Goal: Transaction & Acquisition: Subscribe to service/newsletter

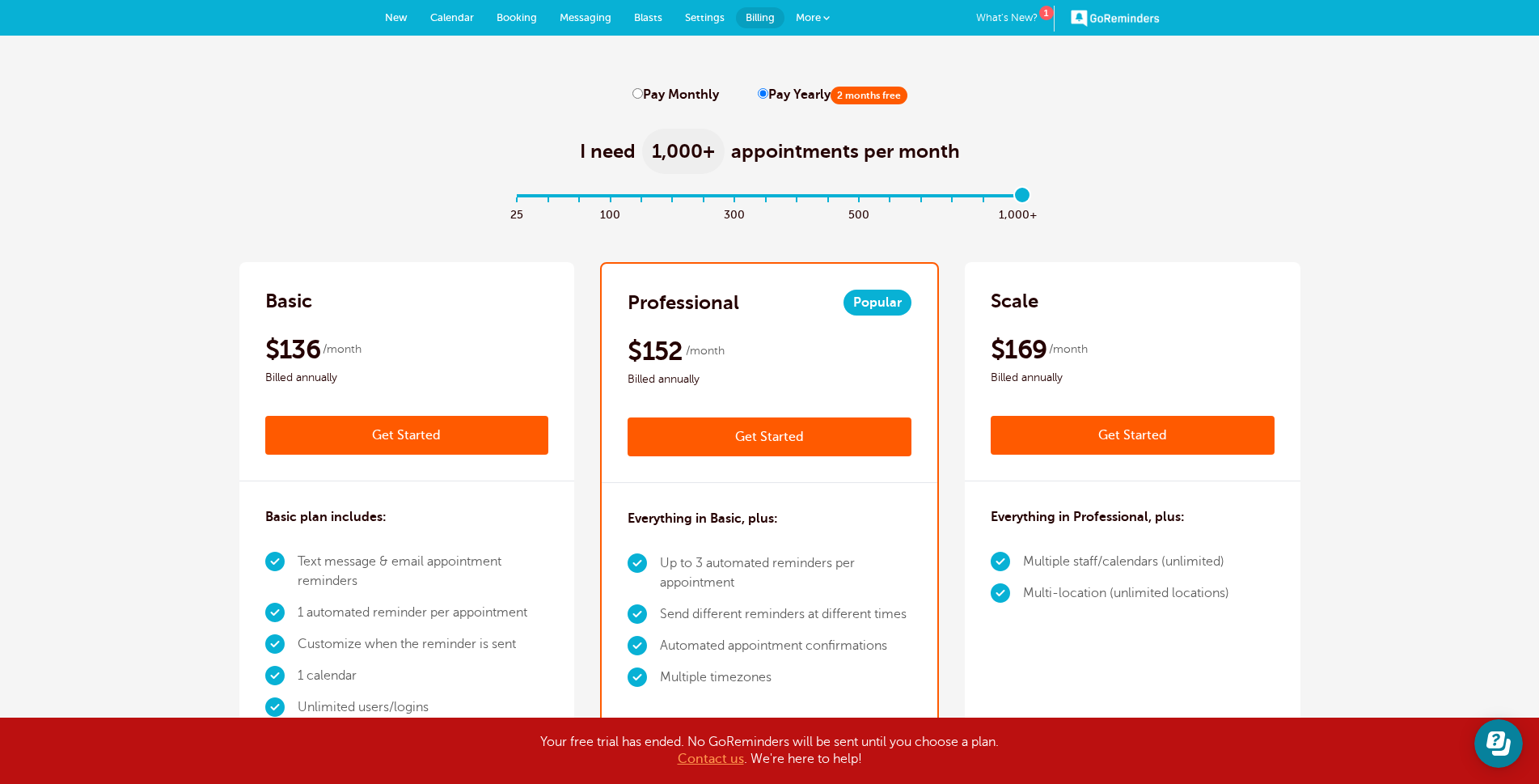
drag, startPoint x: 523, startPoint y: 197, endPoint x: 1093, endPoint y: 190, distance: 570.0
click at [1031, 197] on input "range" at bounding box center [769, 199] width 523 height 3
click at [1152, 160] on div "I need 1,000+ appointments per month" at bounding box center [770, 142] width 1061 height 79
click at [1017, 200] on input "range" at bounding box center [769, 199] width 523 height 3
drag, startPoint x: 1017, startPoint y: 200, endPoint x: 1001, endPoint y: 197, distance: 16.3
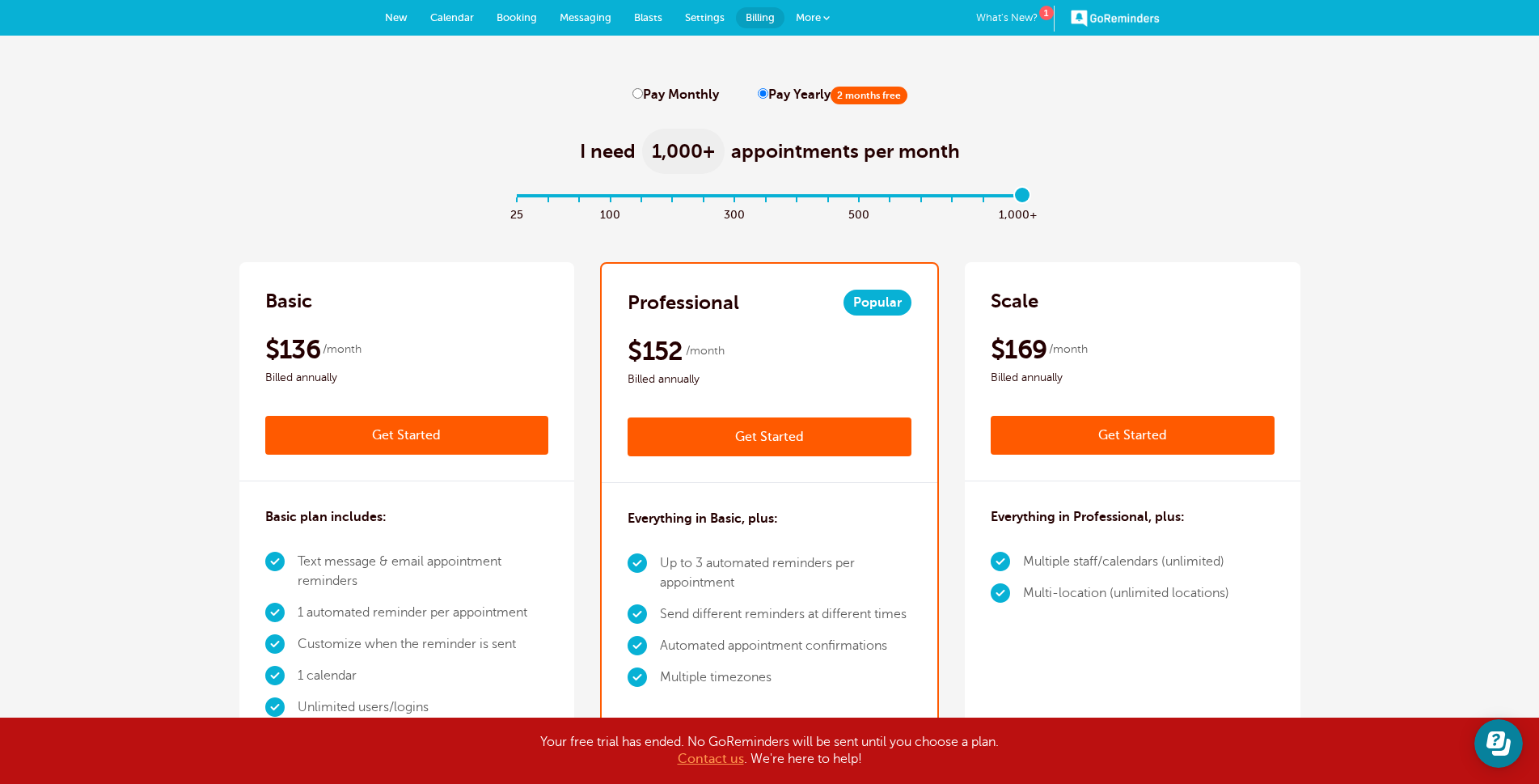
click at [1010, 198] on input "range" at bounding box center [769, 199] width 523 height 3
drag, startPoint x: 872, startPoint y: 203, endPoint x: 858, endPoint y: 205, distance: 14.1
click at [860, 200] on input "range" at bounding box center [769, 199] width 523 height 3
click at [862, 200] on input "range" at bounding box center [769, 199] width 523 height 3
drag, startPoint x: 861, startPoint y: 193, endPoint x: 737, endPoint y: 203, distance: 124.4
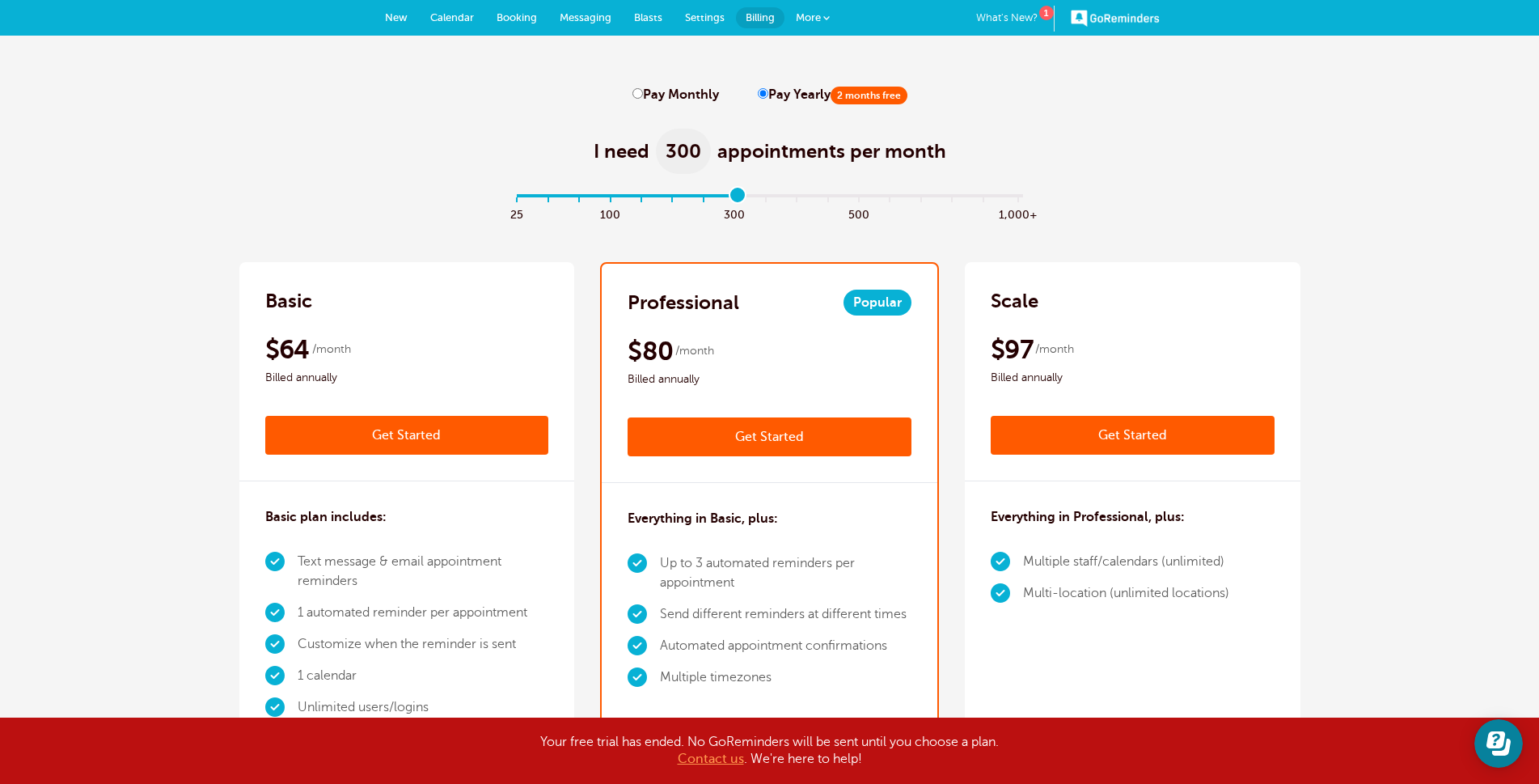
type input "7"
click at [737, 200] on input "range" at bounding box center [769, 199] width 523 height 3
click at [649, 99] on label "Pay Monthly" at bounding box center [676, 95] width 86 height 15
click at [643, 99] on input "Pay Monthly" at bounding box center [638, 93] width 11 height 11
radio input "true"
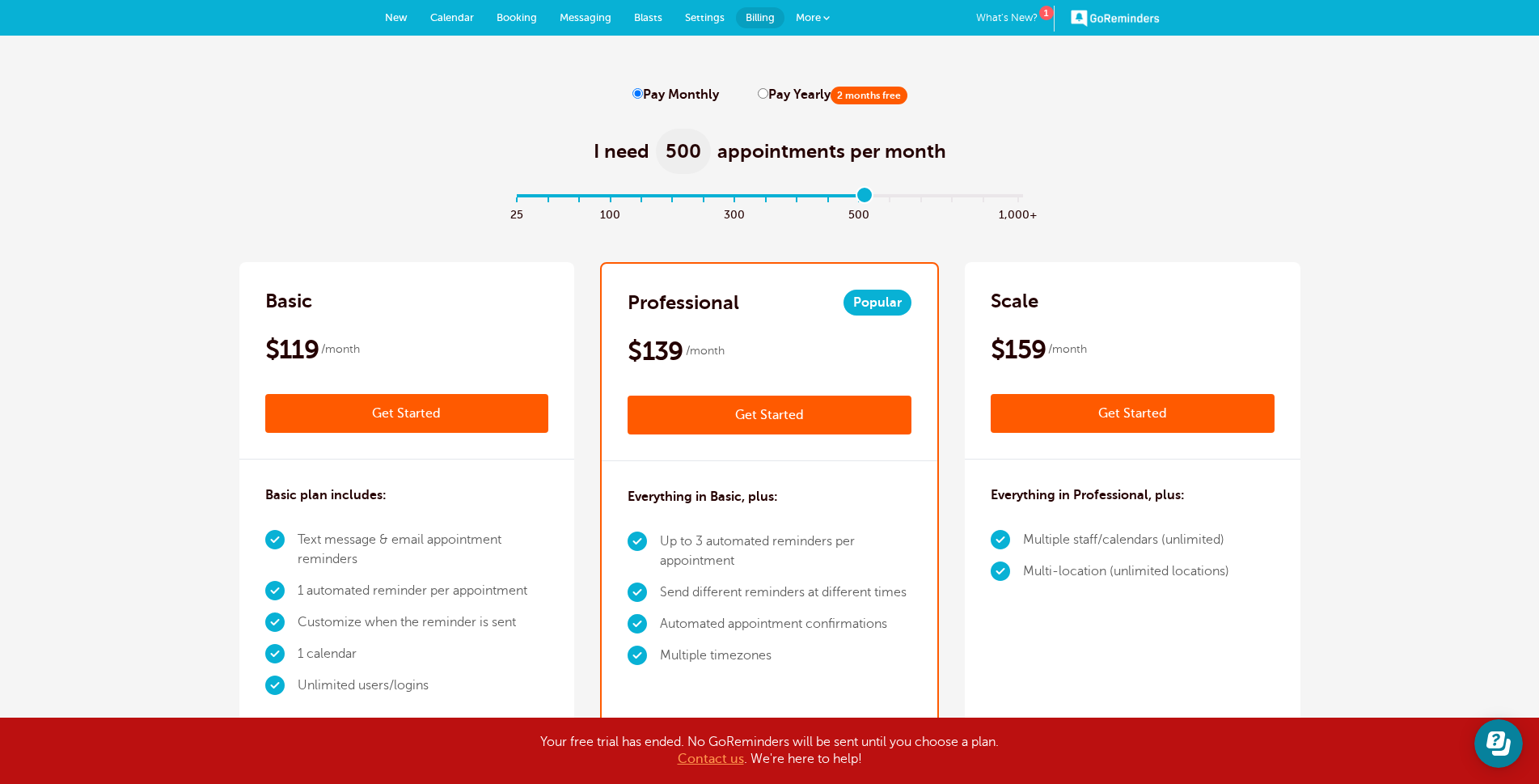
drag, startPoint x: 744, startPoint y: 192, endPoint x: 856, endPoint y: 193, distance: 112.0
click at [856, 197] on input "range" at bounding box center [769, 199] width 523 height 3
drag, startPoint x: 863, startPoint y: 198, endPoint x: 1028, endPoint y: 202, distance: 165.0
click at [1028, 200] on input "range" at bounding box center [769, 199] width 523 height 3
click at [857, 197] on input "range" at bounding box center [769, 199] width 523 height 3
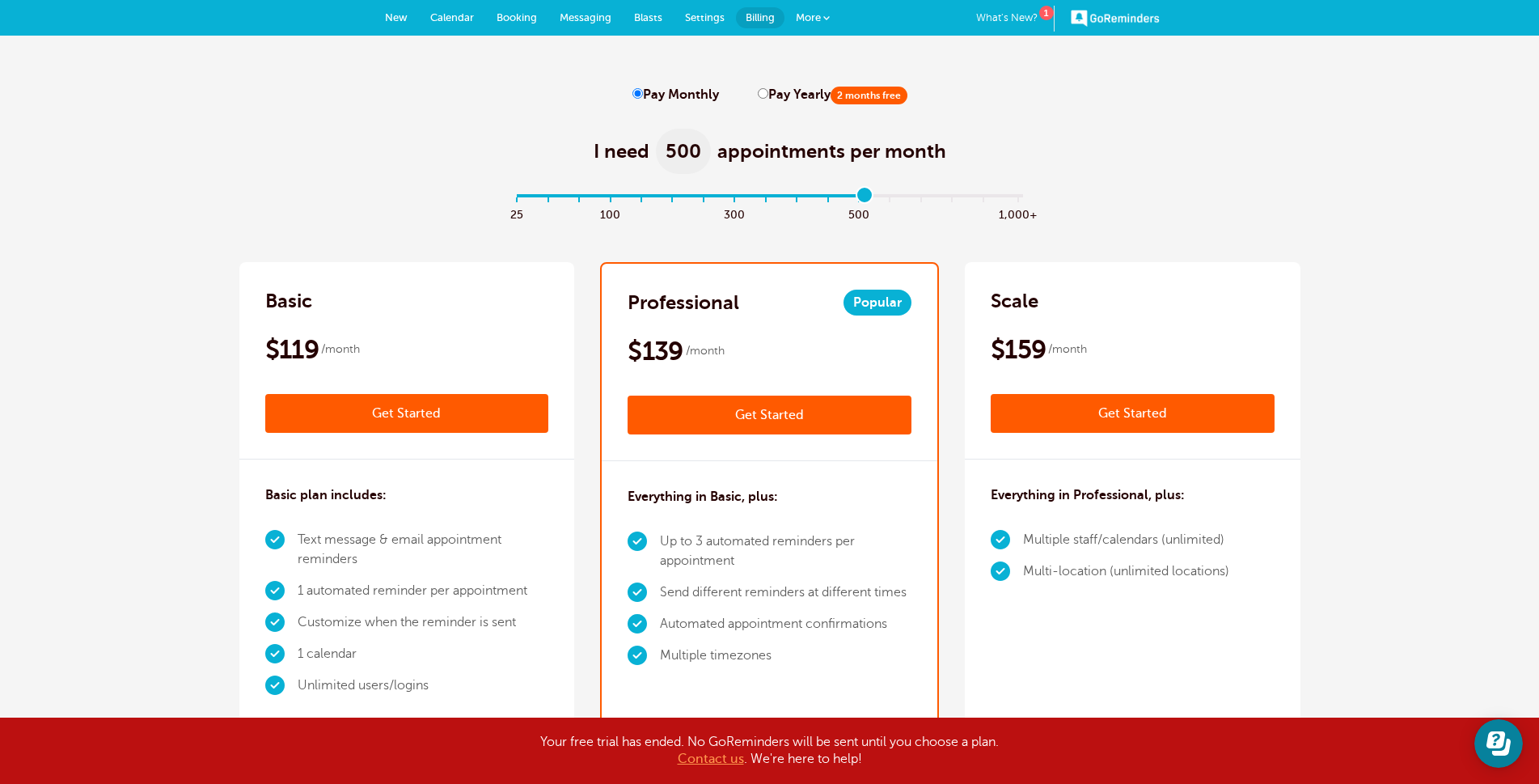
type input "7"
click at [732, 197] on input "range" at bounding box center [769, 199] width 523 height 3
